Goal: Information Seeking & Learning: Learn about a topic

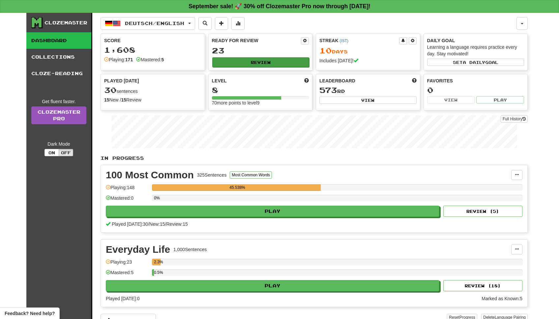
click at [263, 59] on button "Review" at bounding box center [260, 62] width 97 height 10
click at [280, 64] on button "Review" at bounding box center [260, 62] width 97 height 10
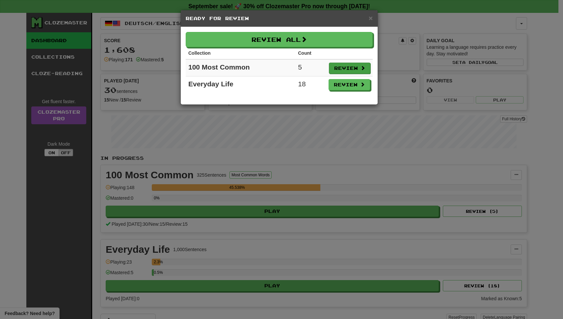
click at [355, 70] on button "Review" at bounding box center [350, 68] width 42 height 11
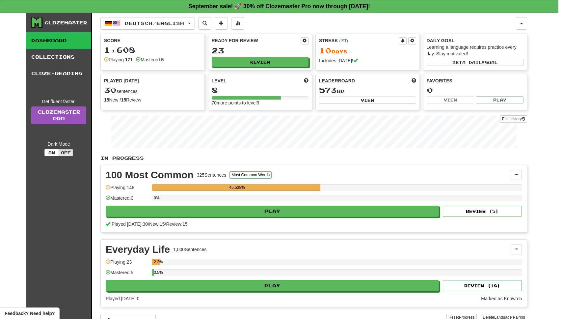
select select "**"
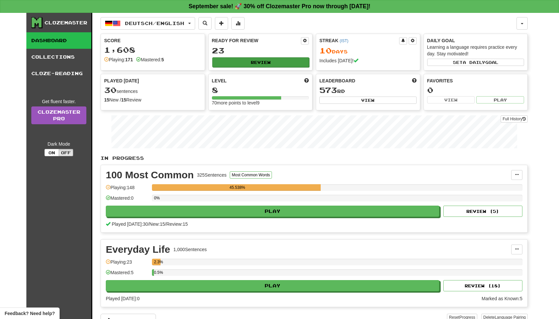
click at [262, 64] on button "Review" at bounding box center [260, 62] width 97 height 10
click at [273, 66] on button "Review" at bounding box center [260, 62] width 97 height 10
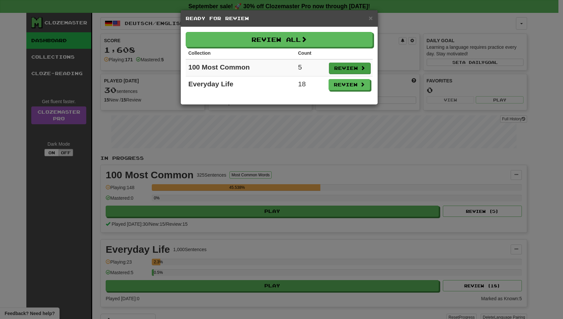
click at [357, 68] on button "Review" at bounding box center [350, 68] width 42 height 11
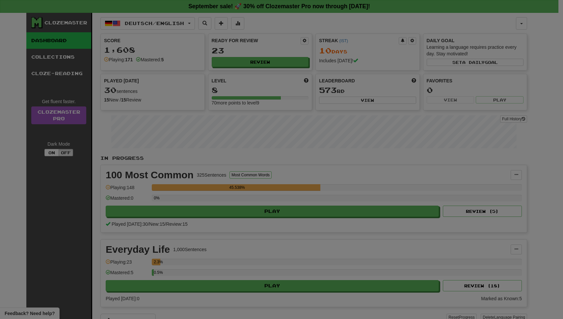
select select "**"
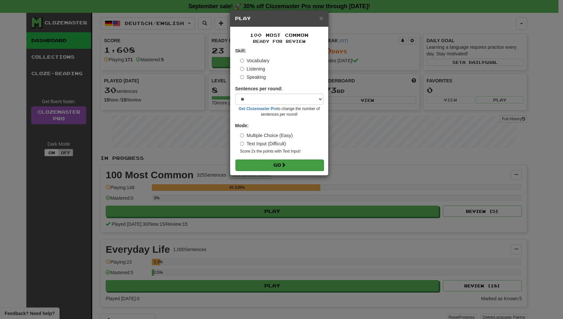
click at [275, 163] on button "Go" at bounding box center [280, 164] width 88 height 11
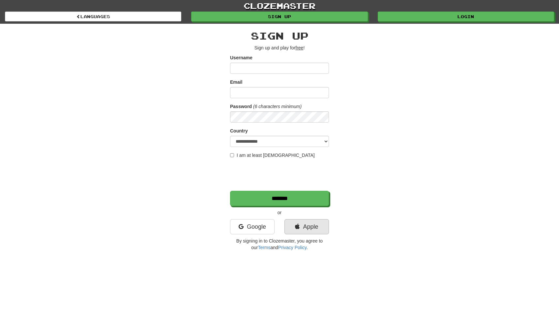
click at [313, 228] on link "Apple" at bounding box center [306, 226] width 44 height 15
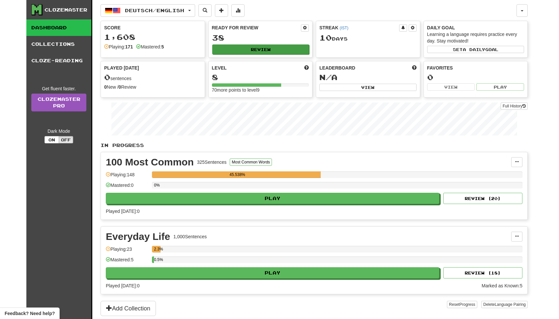
click at [258, 50] on button "Review" at bounding box center [260, 49] width 97 height 10
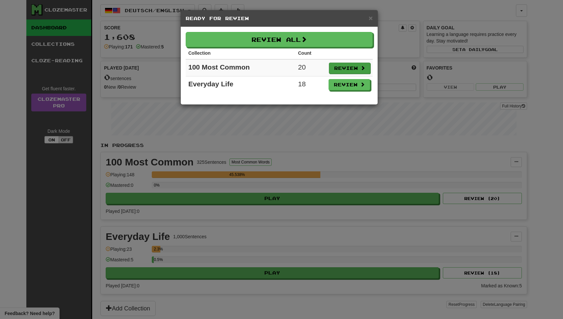
click at [353, 70] on button "Review" at bounding box center [350, 68] width 42 height 11
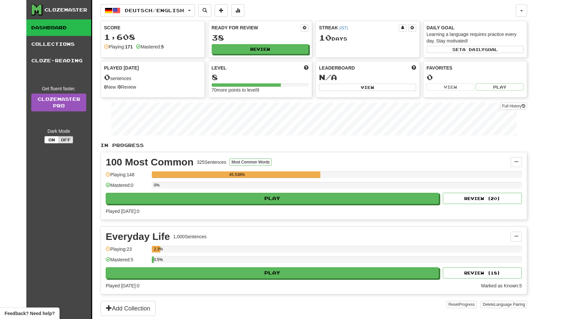
select select "**"
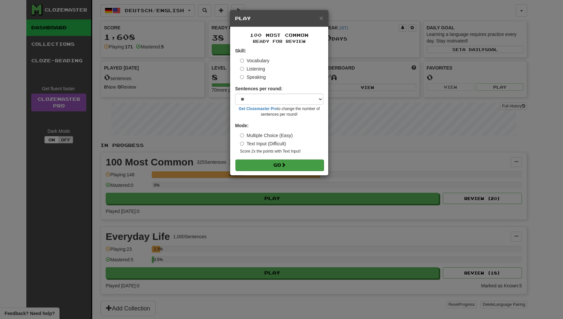
click at [274, 167] on button "Go" at bounding box center [280, 164] width 88 height 11
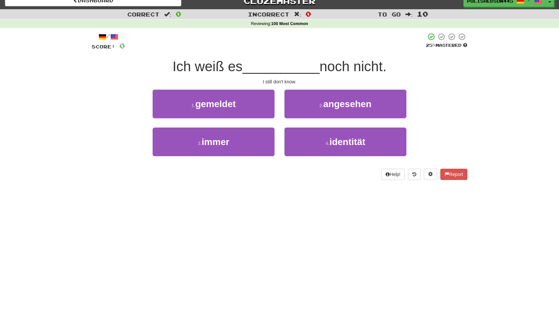
scroll to position [13, 0]
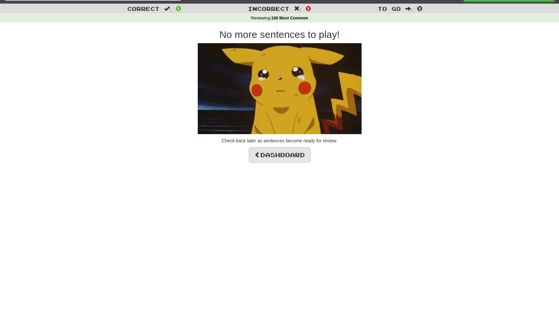
click at [276, 156] on link "Dashboard" at bounding box center [280, 154] width 62 height 15
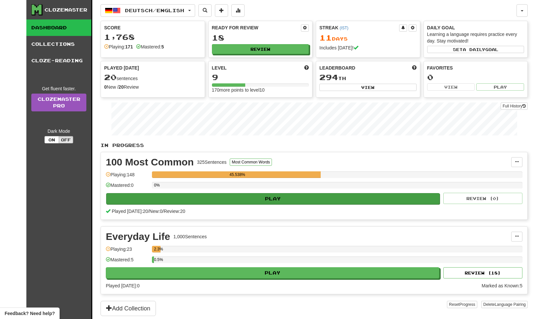
click at [281, 198] on button "Play" at bounding box center [272, 198] width 333 height 11
select select "**"
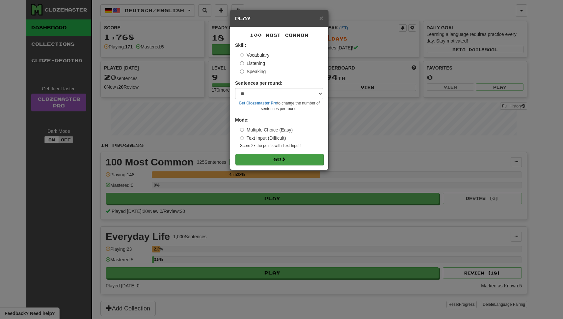
click at [288, 158] on button "Go" at bounding box center [280, 159] width 88 height 11
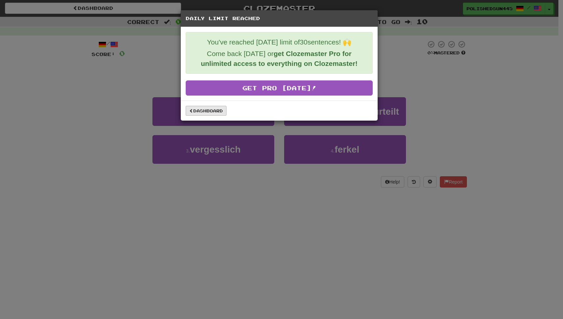
click at [216, 114] on link "Dashboard" at bounding box center [206, 111] width 41 height 10
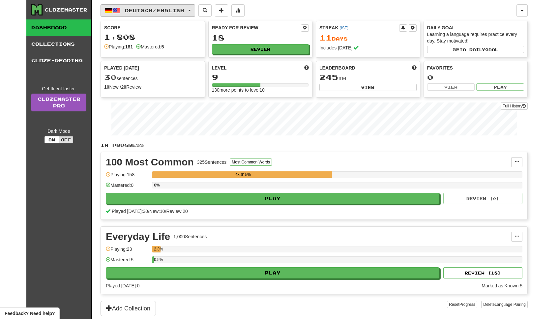
click at [152, 12] on span "Deutsch / English" at bounding box center [154, 11] width 59 height 6
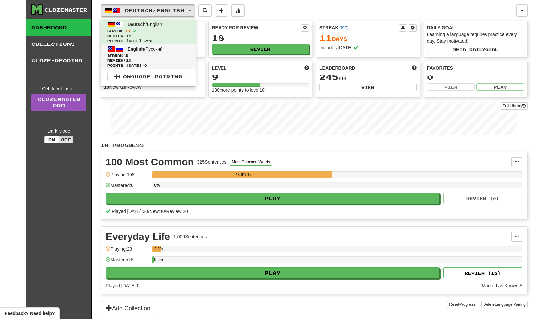
click at [148, 53] on span "Streak: 2" at bounding box center [148, 55] width 82 height 5
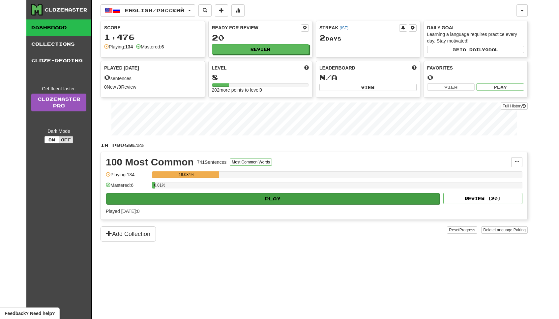
click at [282, 196] on button "Play" at bounding box center [272, 198] width 333 height 11
select select "**"
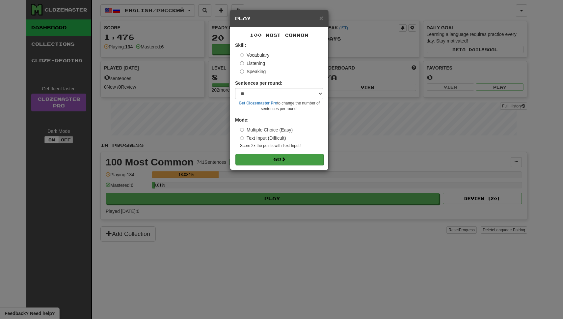
click at [292, 158] on button "Go" at bounding box center [280, 159] width 88 height 11
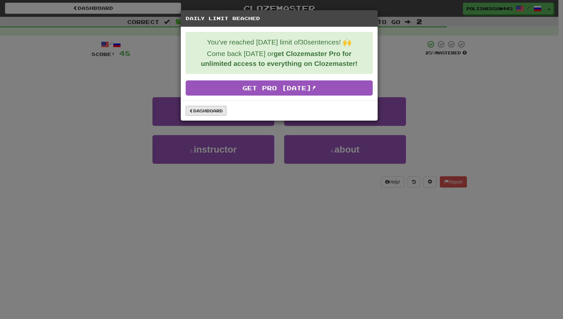
click at [209, 113] on link "Dashboard" at bounding box center [206, 111] width 41 height 10
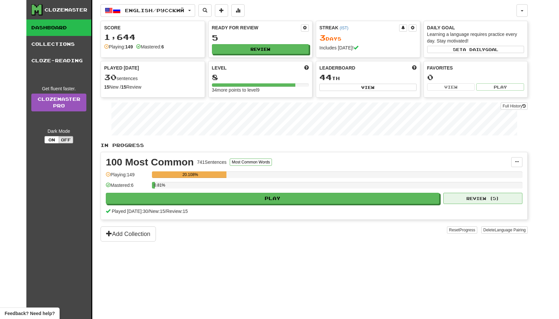
click at [481, 198] on button "Review ( 5 )" at bounding box center [482, 198] width 79 height 11
select select "**"
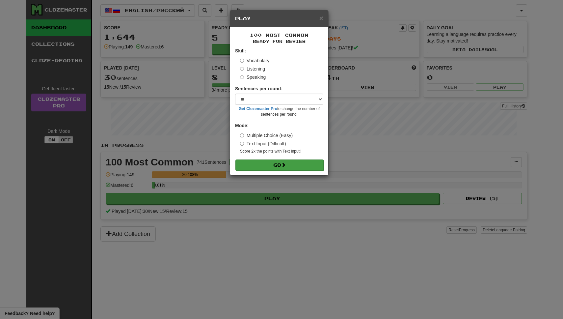
click at [279, 167] on button "Go" at bounding box center [280, 164] width 88 height 11
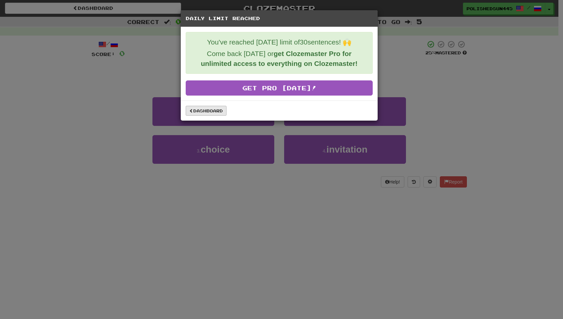
click at [212, 112] on link "Dashboard" at bounding box center [206, 111] width 41 height 10
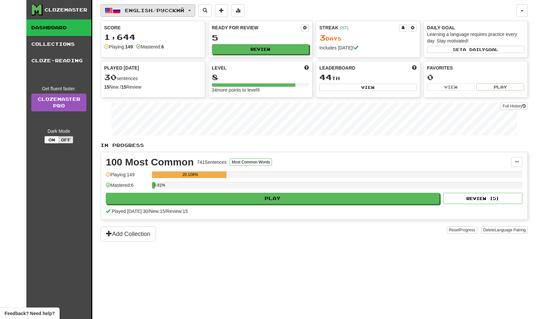
click at [141, 11] on span "English / Русский" at bounding box center [154, 11] width 59 height 6
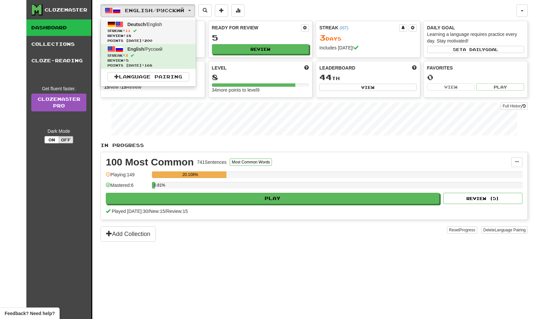
click at [156, 29] on span "Streak: 11" at bounding box center [148, 30] width 82 height 5
